Goal: Task Accomplishment & Management: Use online tool/utility

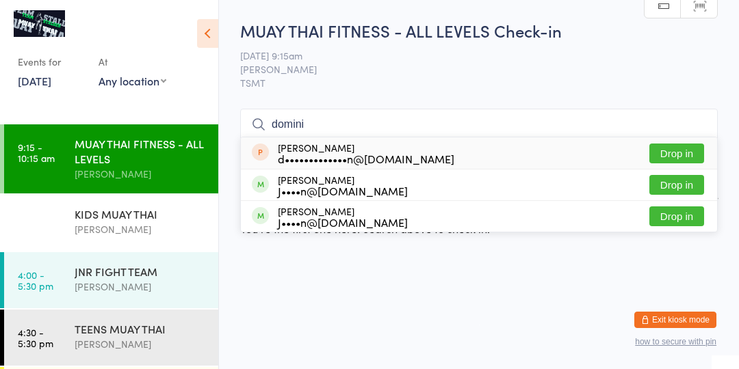
type input "domini"
click at [675, 160] on button "Drop in" at bounding box center [676, 154] width 55 height 20
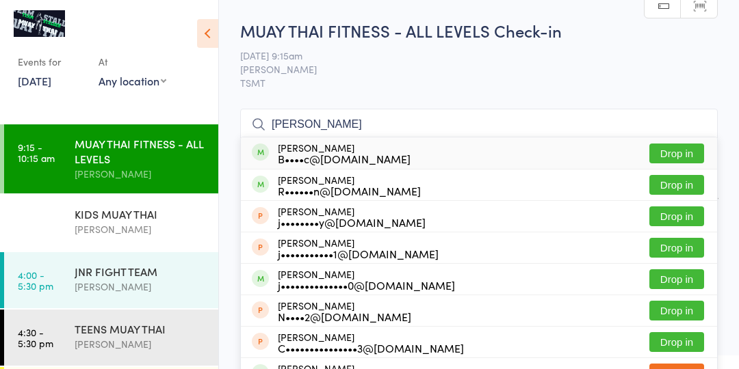
type input "[PERSON_NAME]"
click at [679, 152] on button "Drop in" at bounding box center [676, 154] width 55 height 20
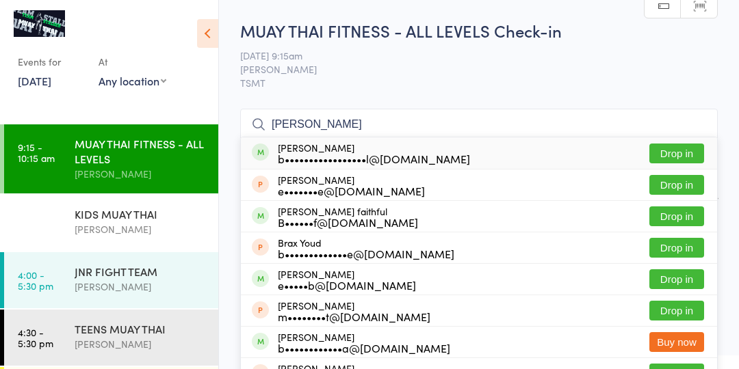
type input "[PERSON_NAME]"
click at [673, 150] on button "Drop in" at bounding box center [676, 154] width 55 height 20
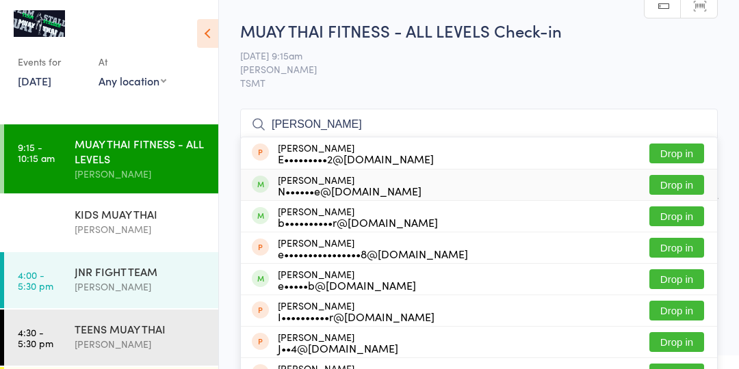
type input "[PERSON_NAME]"
click at [666, 184] on button "Drop in" at bounding box center [676, 185] width 55 height 20
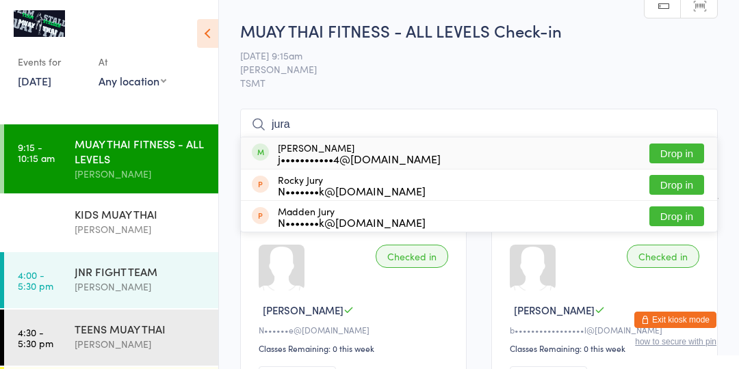
type input "jura"
click at [687, 146] on button "Drop in" at bounding box center [676, 154] width 55 height 20
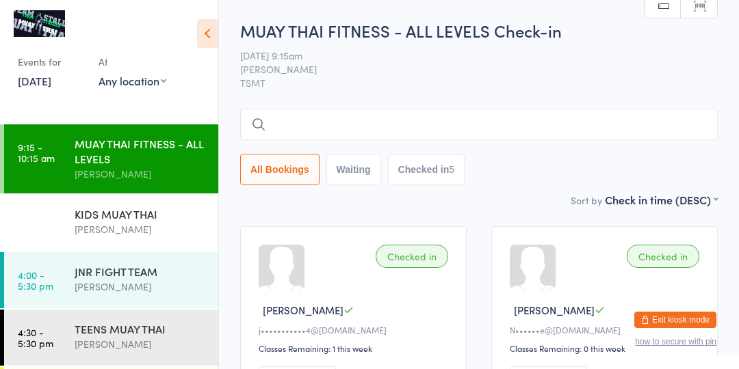
type input "b"
